Goal: Check status

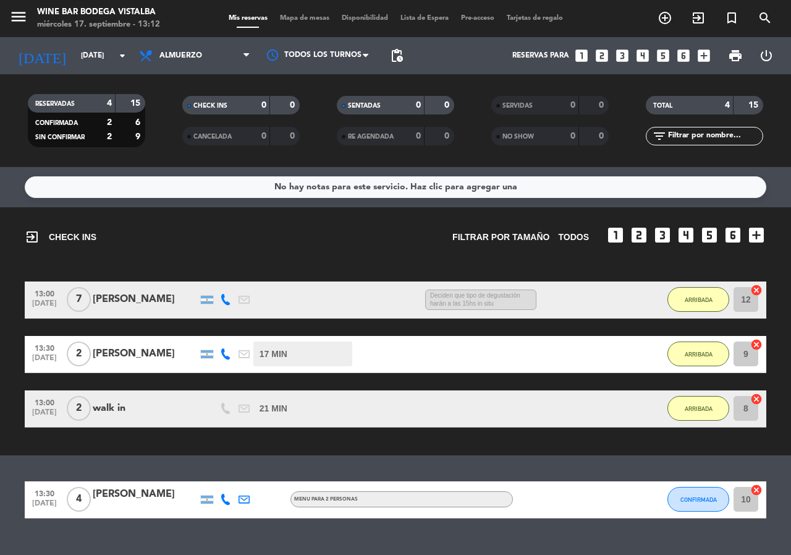
scroll to position [25, 0]
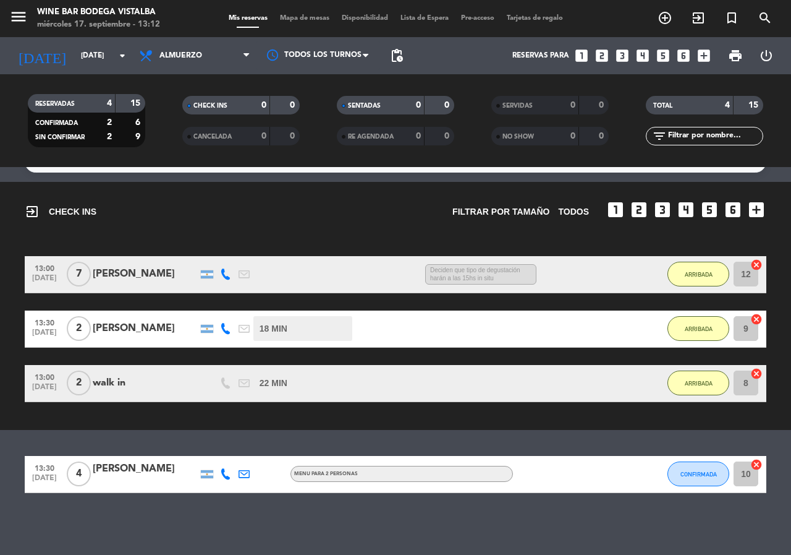
click at [0, 6] on div "menu Wine Bar Bodega Vistalba miércoles 17. septiembre - 13:12" at bounding box center [99, 18] width 198 height 29
click at [10, 17] on icon "menu" at bounding box center [18, 16] width 19 height 19
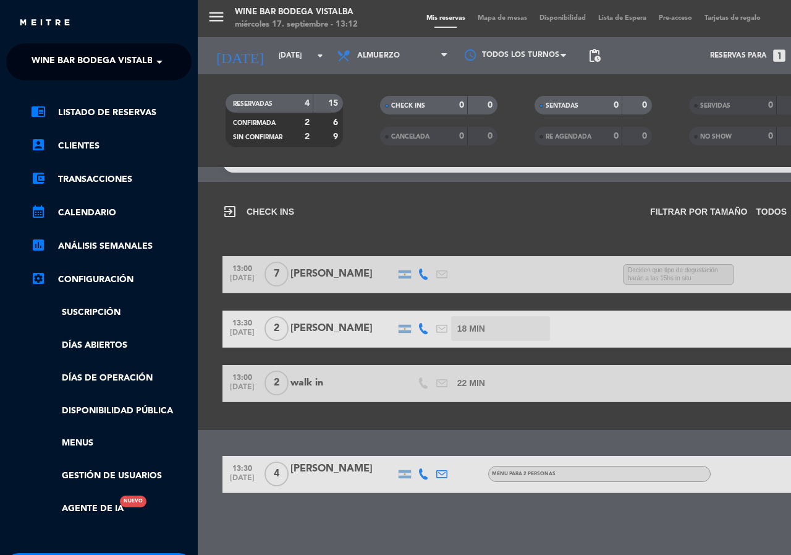
click at [39, 38] on div "close × Wine Bar Bodega Vistalba × chrome_reader_mode Listado de Reservas accou…" at bounding box center [99, 277] width 198 height 555
click at [40, 45] on ng-select "× Wine Bar Bodega Vistalba ×" at bounding box center [98, 61] width 185 height 37
click at [61, 77] on ng-select "× Wine Bar Bodega Vistalba ×" at bounding box center [98, 61] width 185 height 37
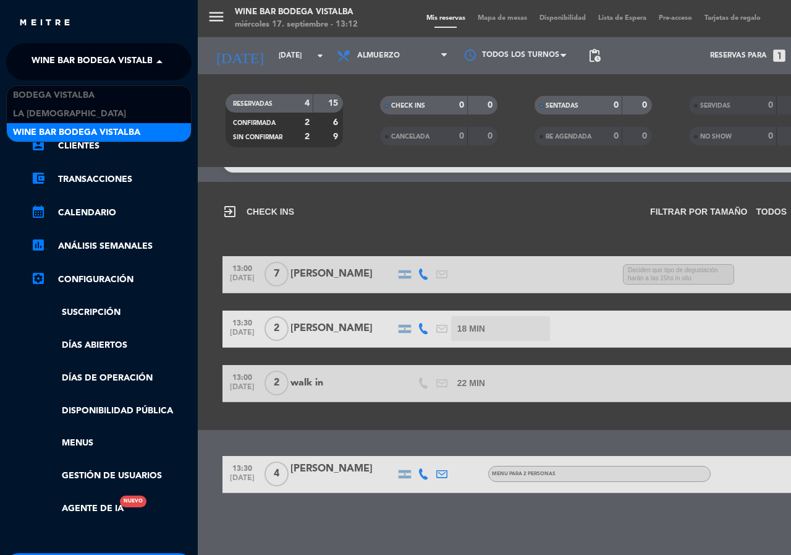
click at [69, 62] on span "Wine Bar Bodega Vistalba" at bounding box center [95, 62] width 127 height 26
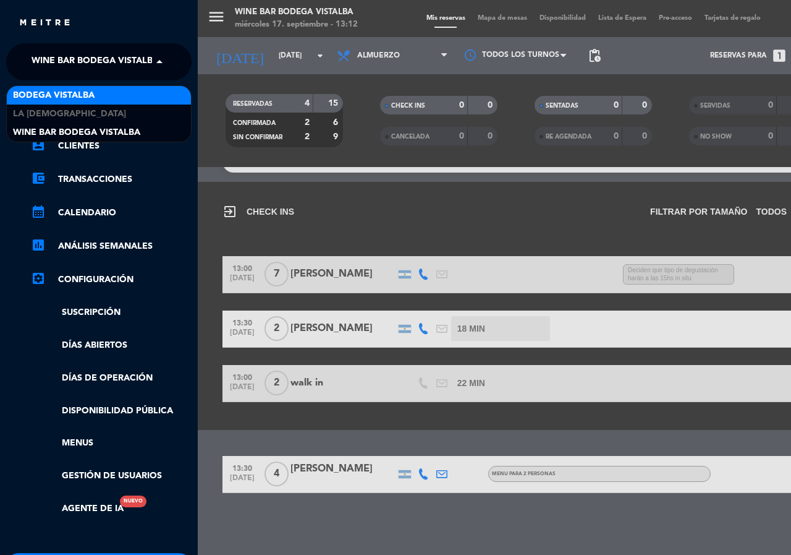
click at [64, 92] on span "BODEGA VISTALBA" at bounding box center [54, 95] width 82 height 14
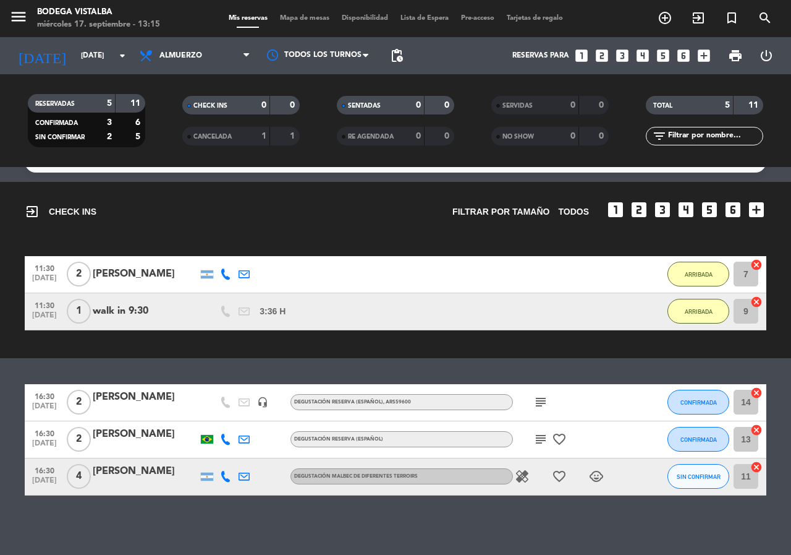
click at [185, 354] on div "exit_to_app CHECK INS Filtrar por tamaño TODOS looks_one looks_two looks_3 look…" at bounding box center [395, 270] width 791 height 176
click at [540, 404] on icon "subject" at bounding box center [541, 401] width 15 height 15
click at [537, 438] on icon "subject" at bounding box center [541, 439] width 15 height 15
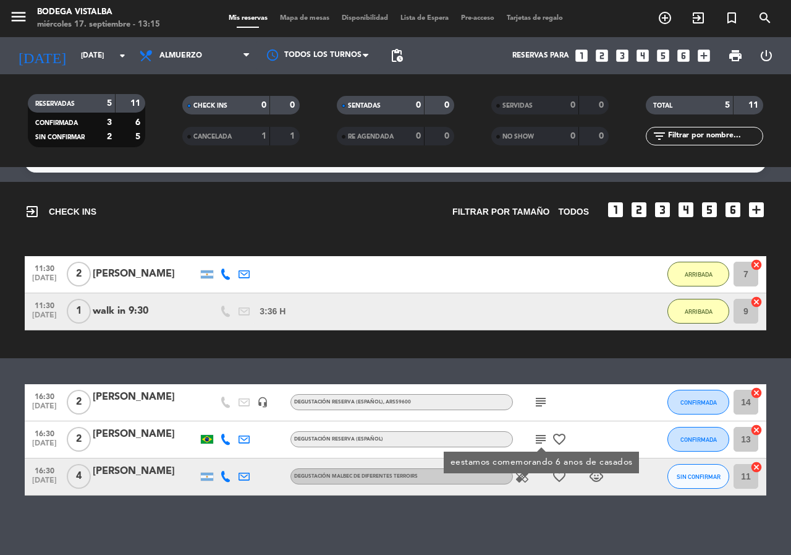
click at [537, 373] on div "No hay notas para este servicio. Haz clic para agregar una exit_to_app CHECK IN…" at bounding box center [395, 361] width 791 height 388
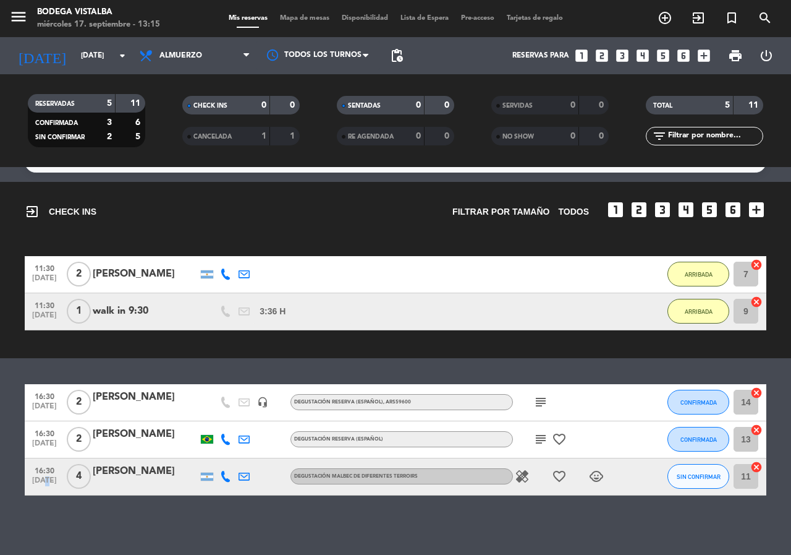
click at [43, 487] on span "[DATE]" at bounding box center [44, 483] width 31 height 14
click at [61, 517] on div "No hay notas para este servicio. Haz clic para agregar una exit_to_app CHECK IN…" at bounding box center [395, 361] width 791 height 388
click at [90, 53] on input "[DATE]" at bounding box center [124, 55] width 98 height 21
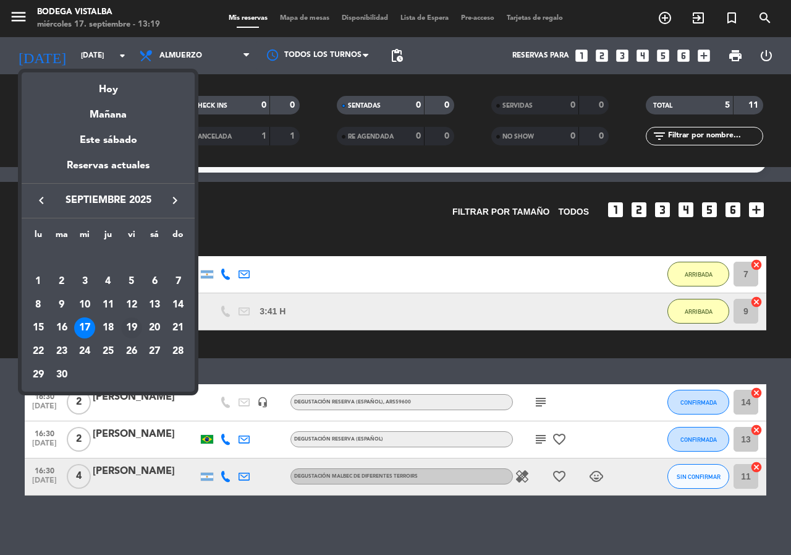
click at [134, 330] on div "19" at bounding box center [131, 327] width 21 height 21
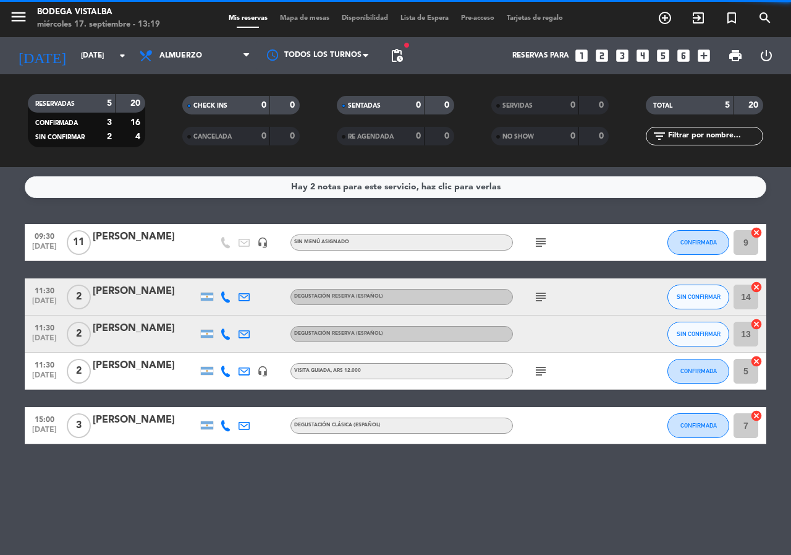
scroll to position [0, 0]
click at [407, 57] on span "pending_actions" at bounding box center [397, 55] width 25 height 25
click at [407, 46] on span "fiber_manual_record" at bounding box center [406, 44] width 7 height 7
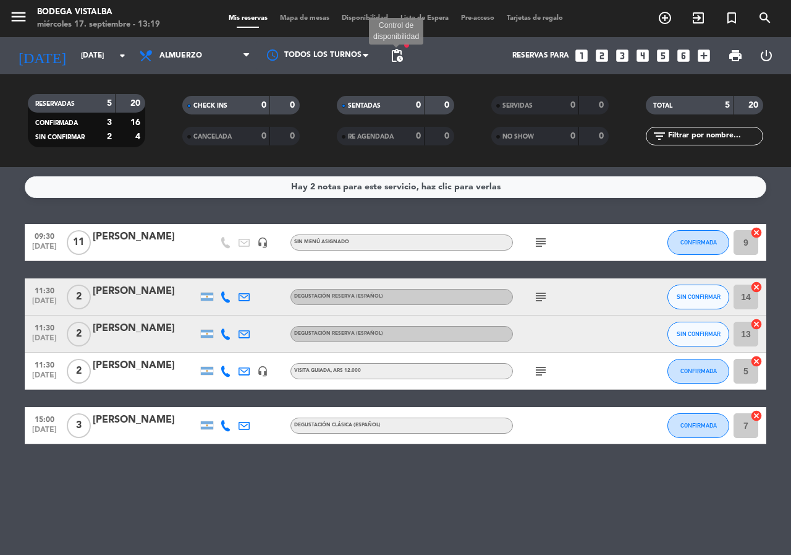
click at [394, 59] on span "pending_actions" at bounding box center [396, 55] width 15 height 15
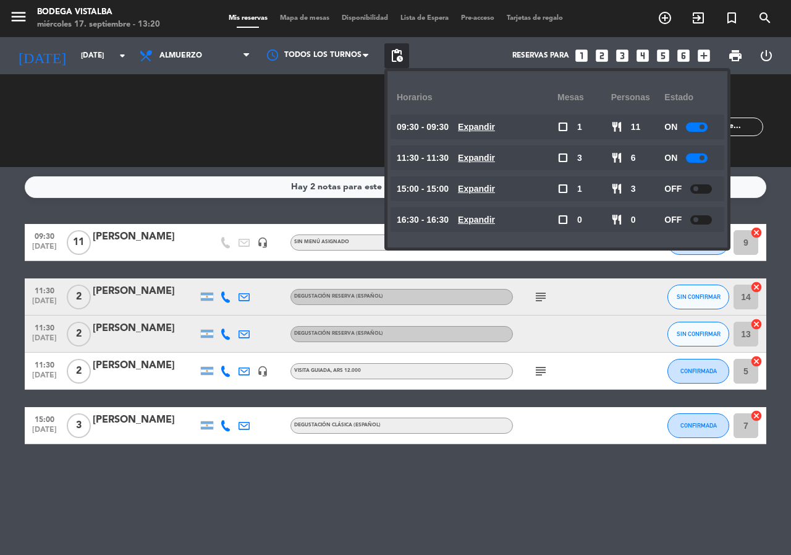
click at [495, 215] on u "Expandir" at bounding box center [476, 220] width 37 height 10
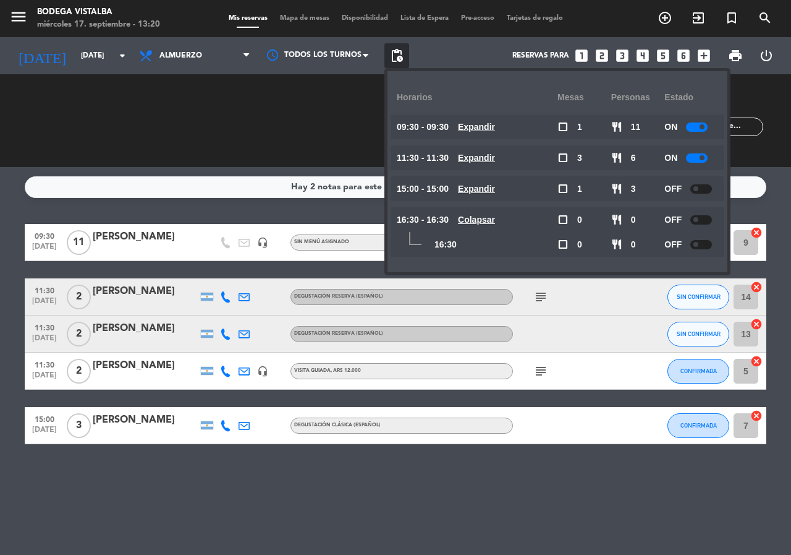
click at [495, 215] on u "Colapsar" at bounding box center [476, 220] width 37 height 10
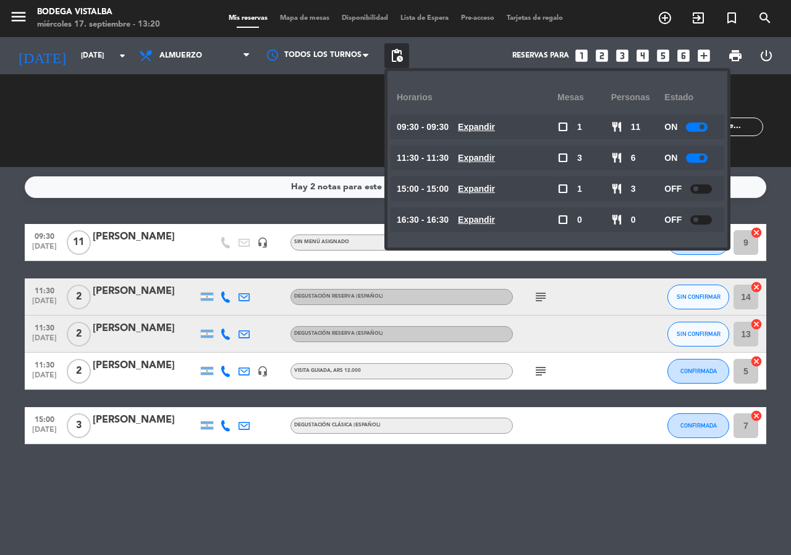
click at [372, 477] on div "Hay 2 notas para este servicio, haz clic para verlas 09:30 [DATE] [PERSON_NAME]…" at bounding box center [395, 361] width 791 height 388
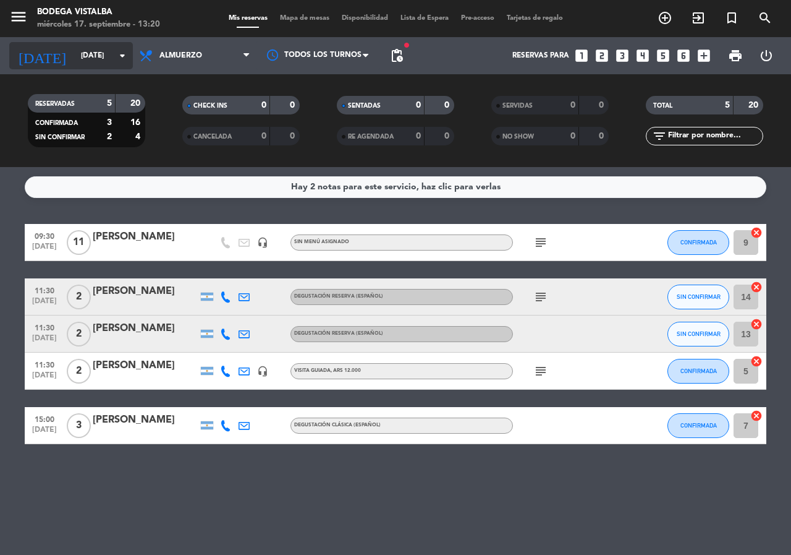
click at [96, 69] on div "[DATE] [DATE] arrow_drop_down" at bounding box center [71, 55] width 124 height 27
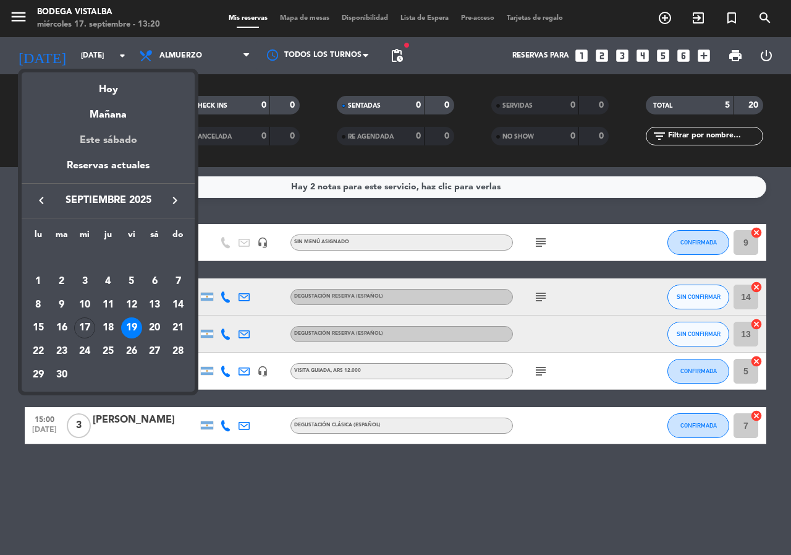
click at [95, 151] on div "Este sábado" at bounding box center [108, 140] width 173 height 35
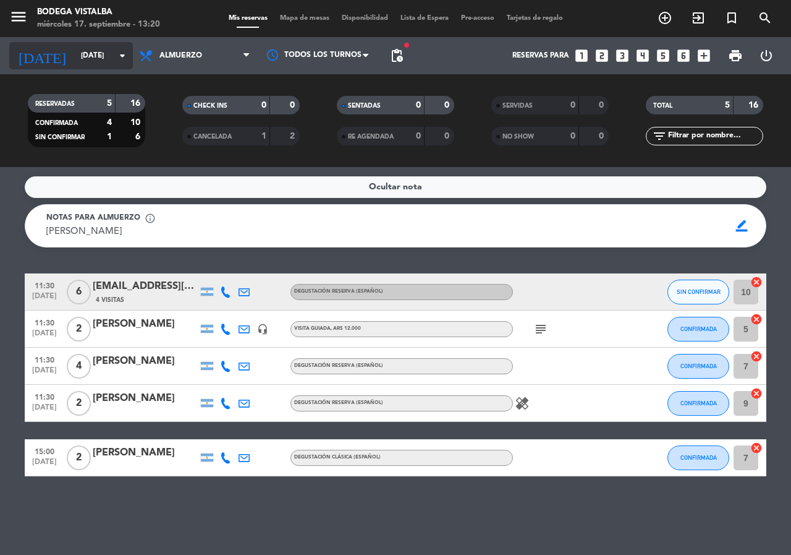
click at [75, 59] on input "[DATE]" at bounding box center [124, 55] width 98 height 21
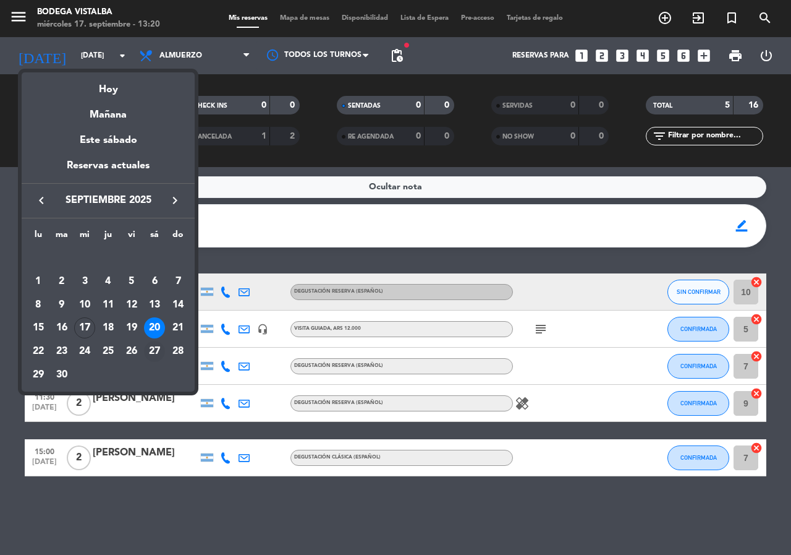
click at [155, 351] on div "27" at bounding box center [154, 351] width 21 height 21
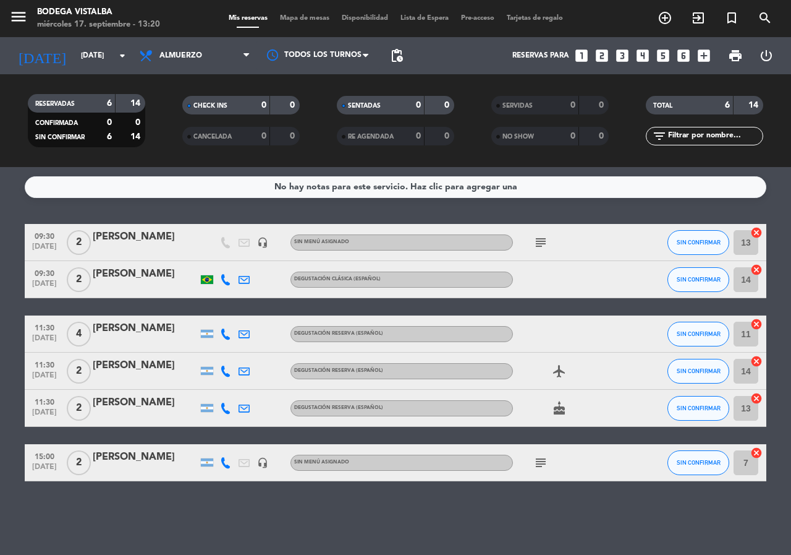
click at [550, 245] on span "subject" at bounding box center [541, 242] width 19 height 15
click at [541, 235] on icon "subject" at bounding box center [541, 242] width 15 height 15
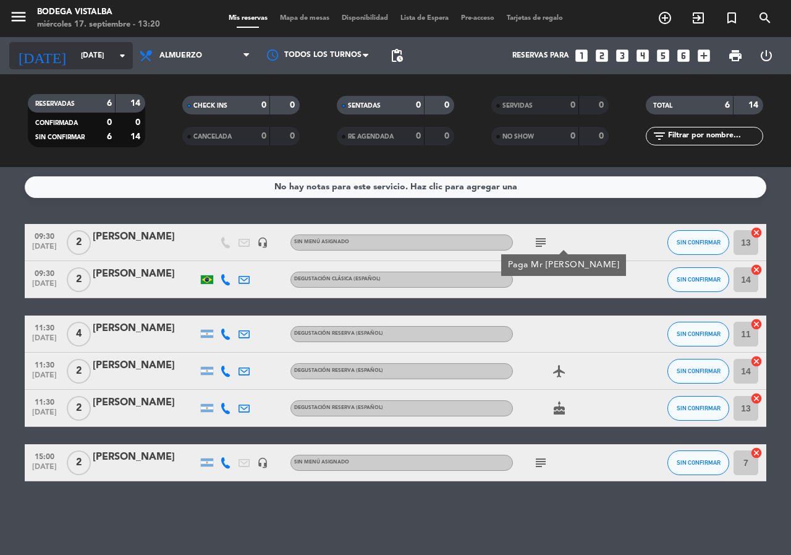
click at [74, 45] on div "[DATE] [DATE] arrow_drop_down" at bounding box center [71, 55] width 124 height 27
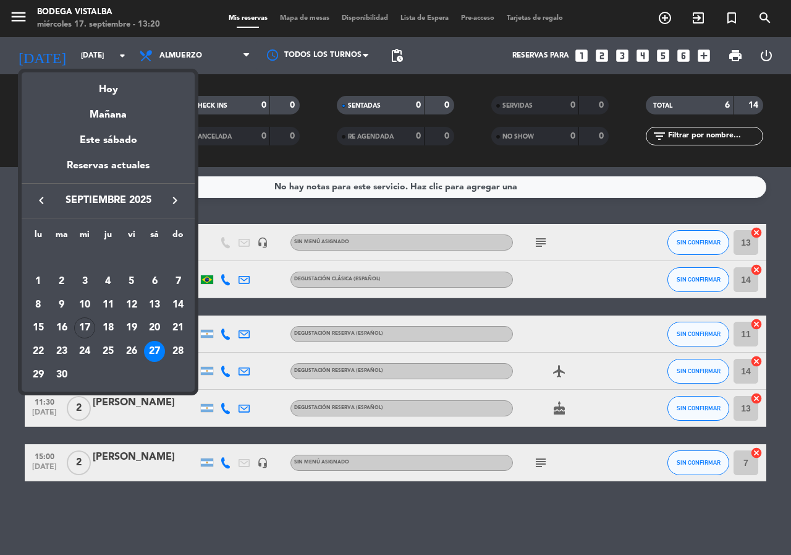
click at [172, 202] on icon "keyboard_arrow_right" at bounding box center [175, 200] width 15 height 15
click at [82, 321] on div "15" at bounding box center [84, 327] width 21 height 21
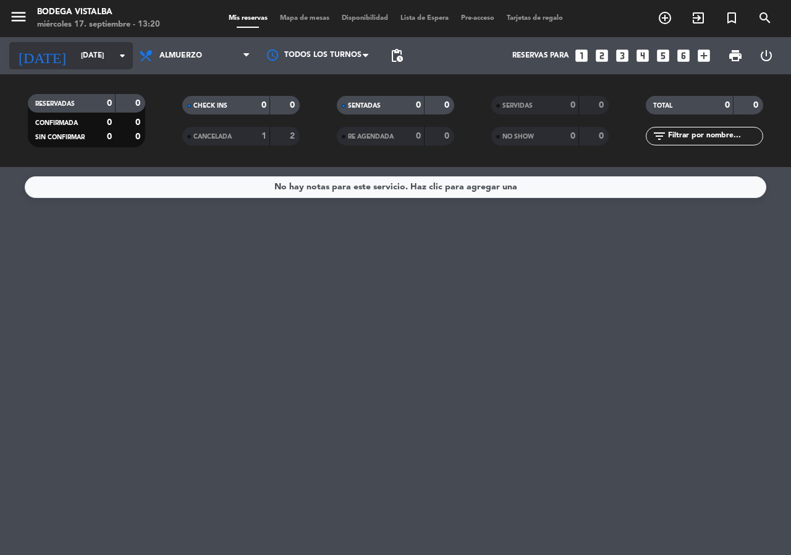
click at [82, 59] on input "[DATE]" at bounding box center [124, 55] width 98 height 21
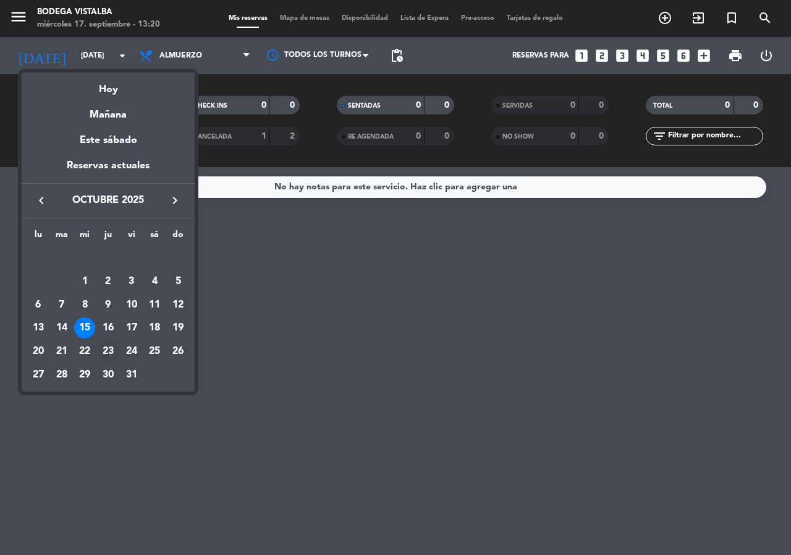
click at [109, 356] on div "23" at bounding box center [108, 351] width 21 height 21
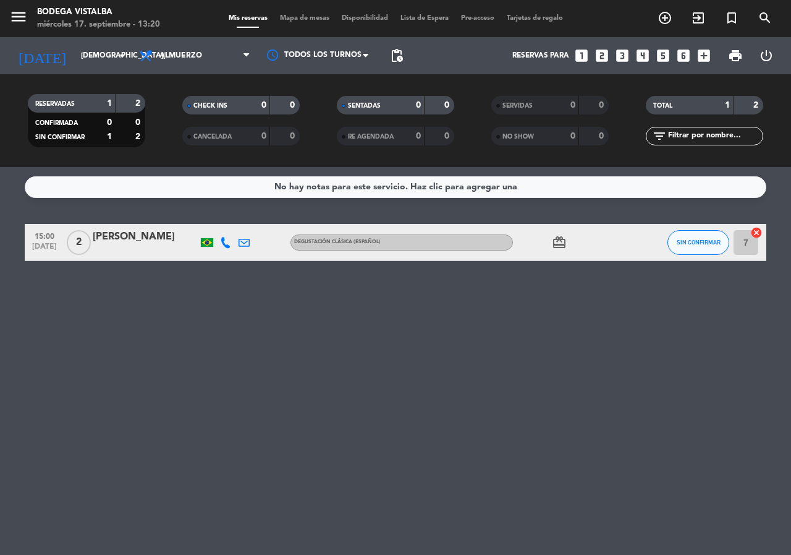
click at [111, 360] on div "No hay notas para este servicio. Haz clic para agregar una 15:00 [DATE] 2 [PERS…" at bounding box center [395, 361] width 791 height 388
click at [75, 56] on input "[DEMOGRAPHIC_DATA][DATE]" at bounding box center [124, 55] width 98 height 21
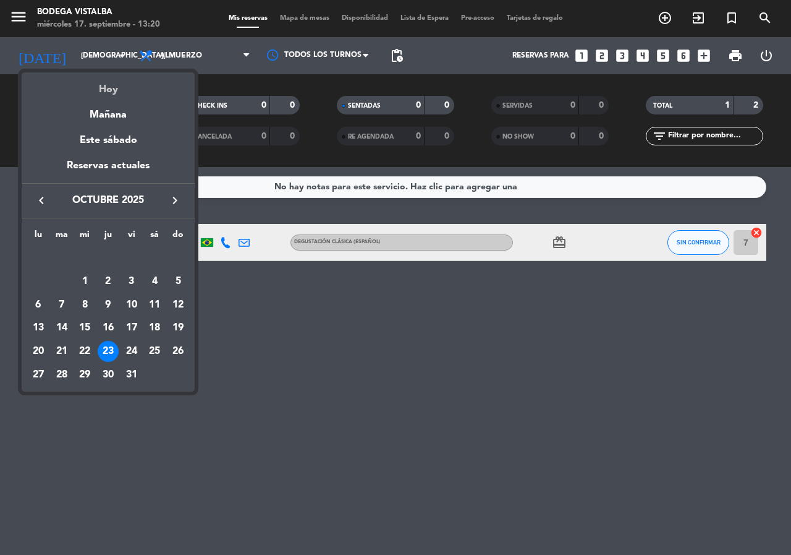
click at [89, 83] on div "Hoy" at bounding box center [108, 84] width 173 height 25
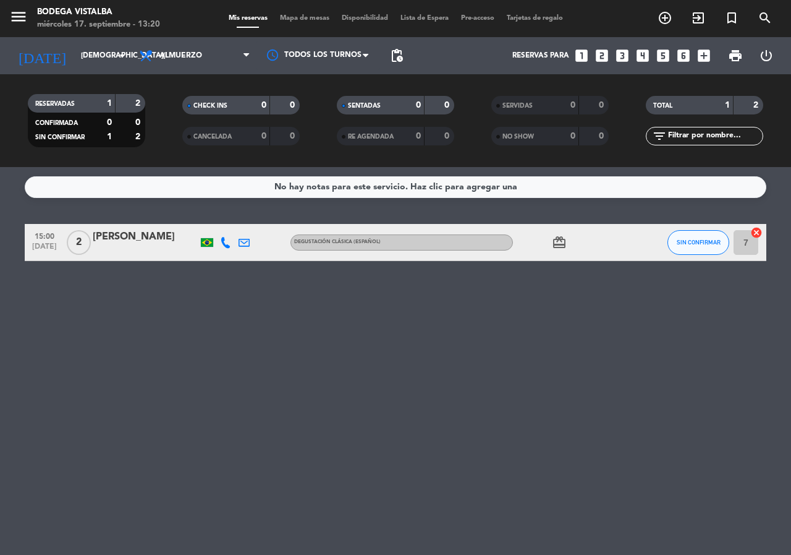
type input "[DATE]"
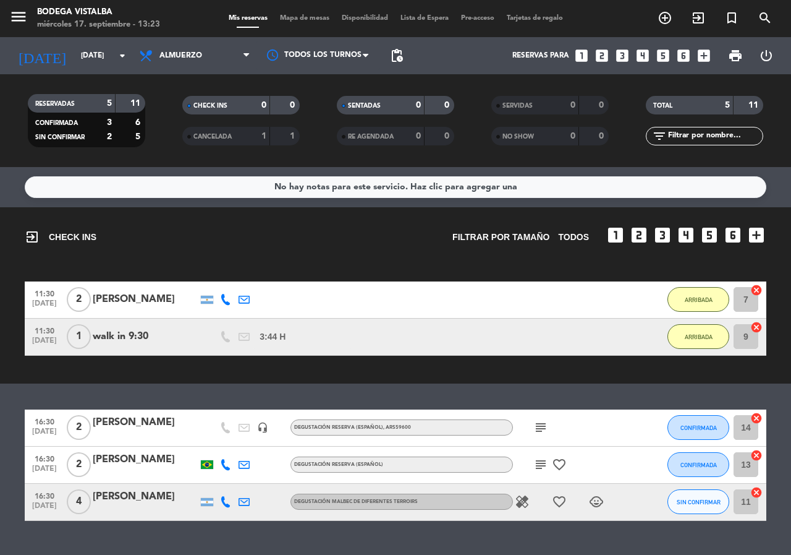
click at [49, 467] on span "[DATE]" at bounding box center [44, 471] width 31 height 14
click at [230, 469] on icon at bounding box center [225, 464] width 11 height 11
click at [225, 364] on div "exit_to_app CHECK INS Filtrar por tamaño TODOS looks_one looks_two looks_3 look…" at bounding box center [395, 295] width 791 height 176
click at [210, 260] on div "exit_to_app CHECK INS Filtrar por tamaño TODOS looks_one looks_two looks_3 look…" at bounding box center [395, 295] width 791 height 176
click at [75, 59] on input "[DATE]" at bounding box center [124, 55] width 98 height 21
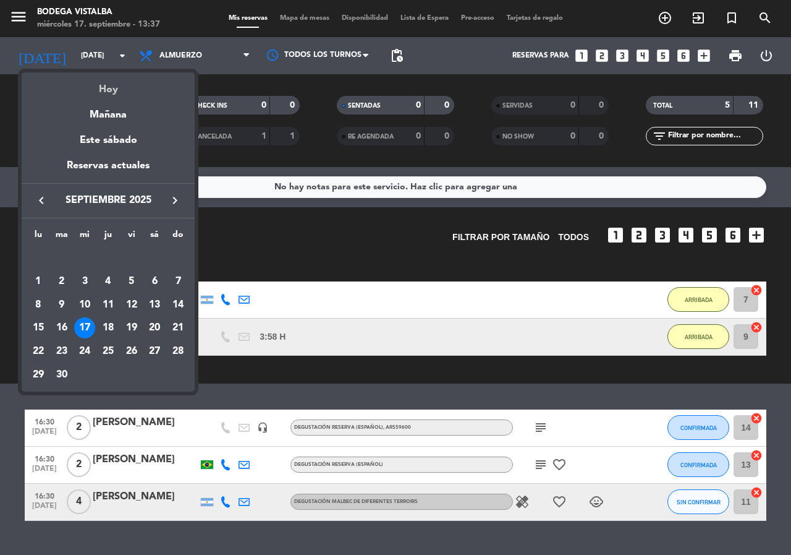
click at [77, 87] on div "Hoy" at bounding box center [108, 84] width 173 height 25
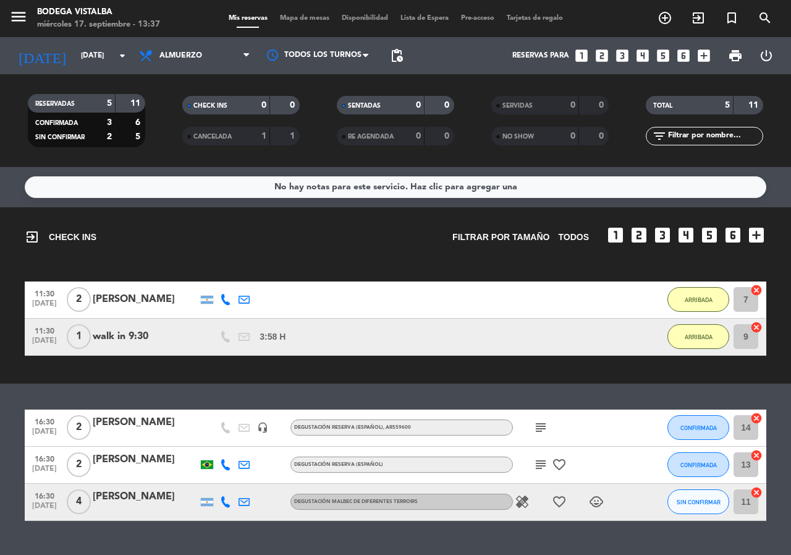
click at [229, 461] on icon at bounding box center [225, 464] width 11 height 11
click at [6, 355] on bookings-row "11:30 [DATE] 2 [PERSON_NAME] 1:28 H / 16:40 H sms ARRIBADA 7 cancel 11:30 [DATE…" at bounding box center [395, 318] width 791 height 74
